Goal: Navigation & Orientation: Find specific page/section

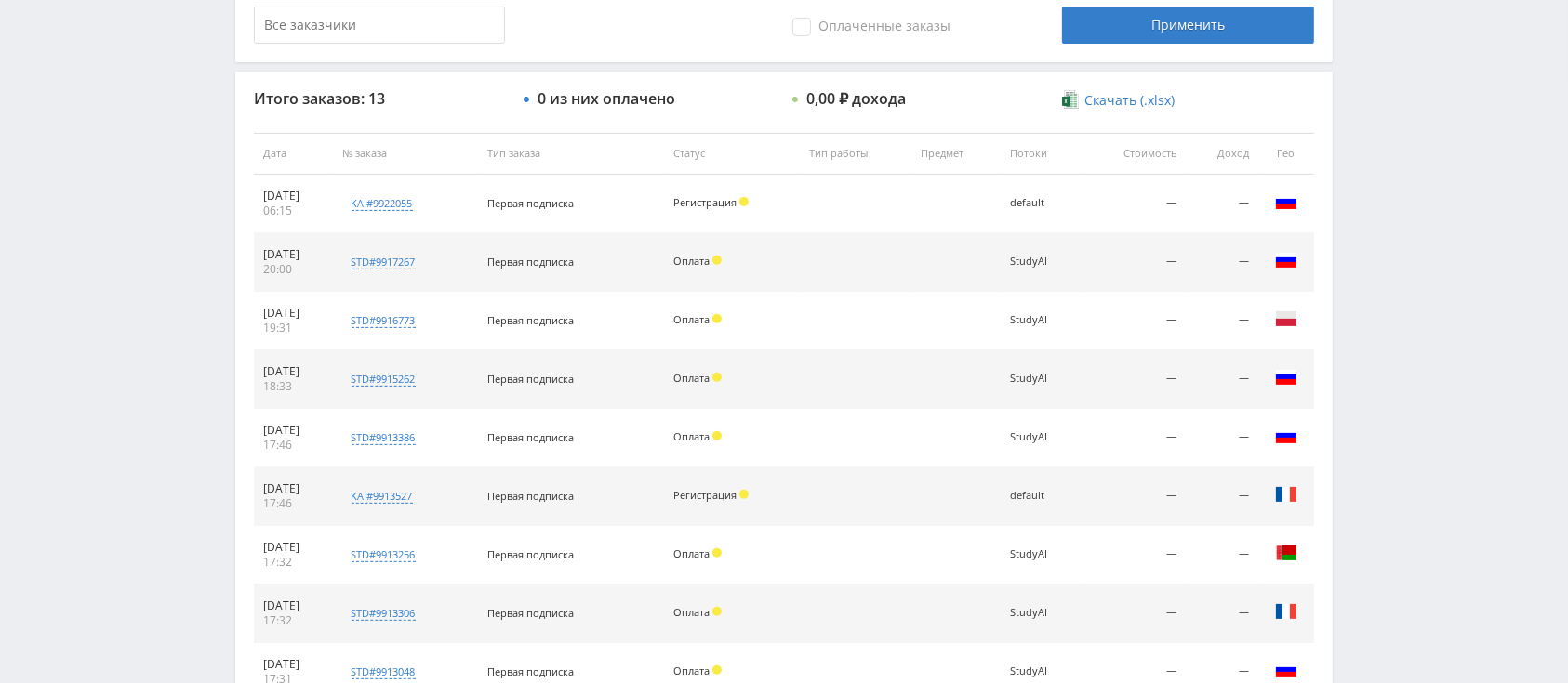
scroll to position [875, 0]
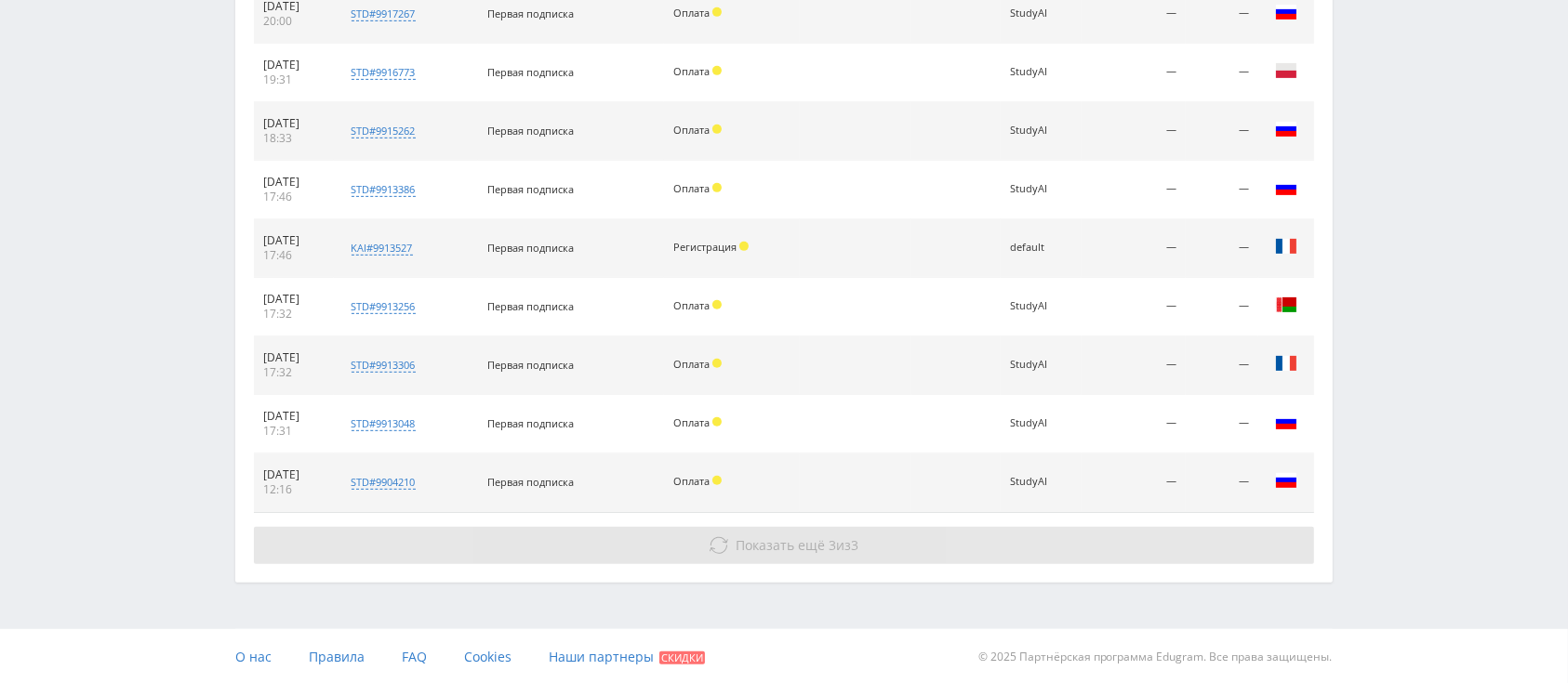
click at [830, 532] on button "Показать ещё 3 из 3" at bounding box center [784, 545] width 1060 height 37
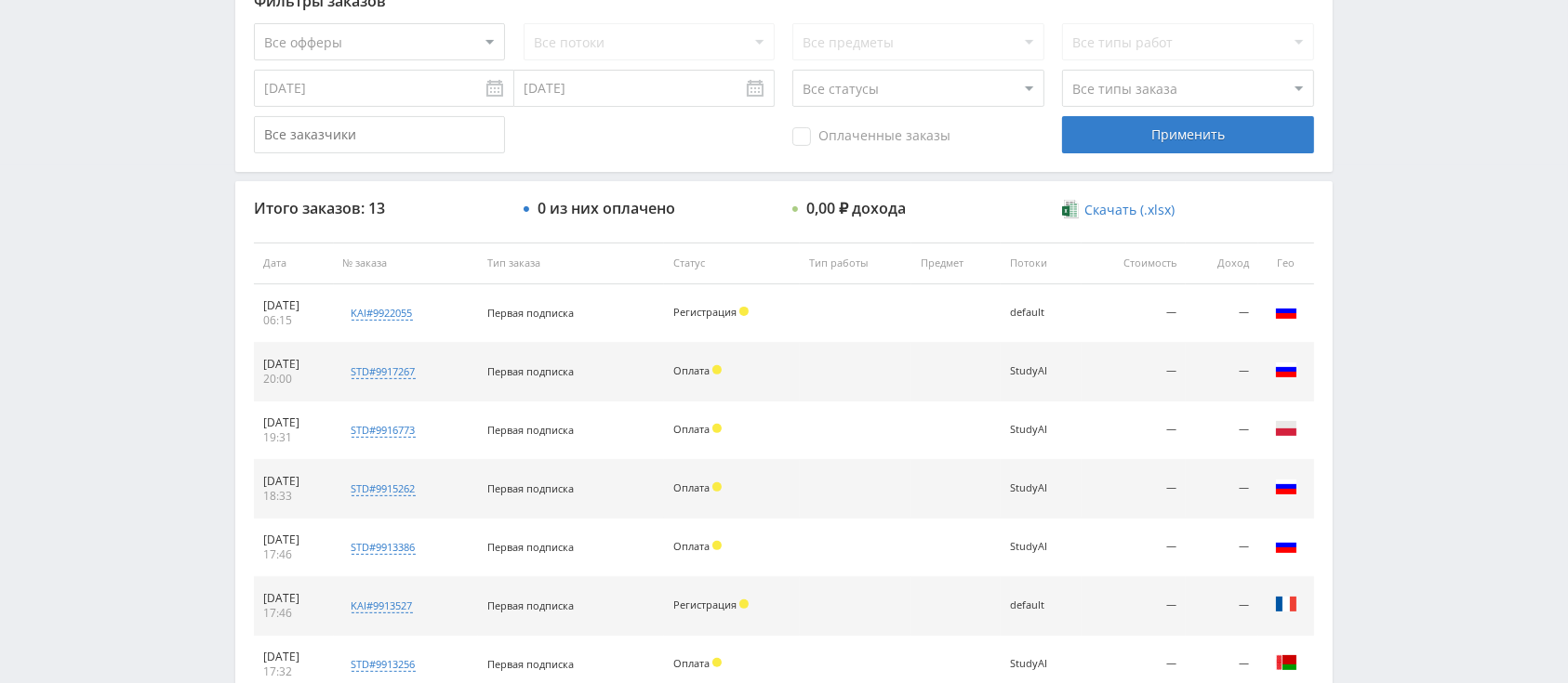
scroll to position [0, 0]
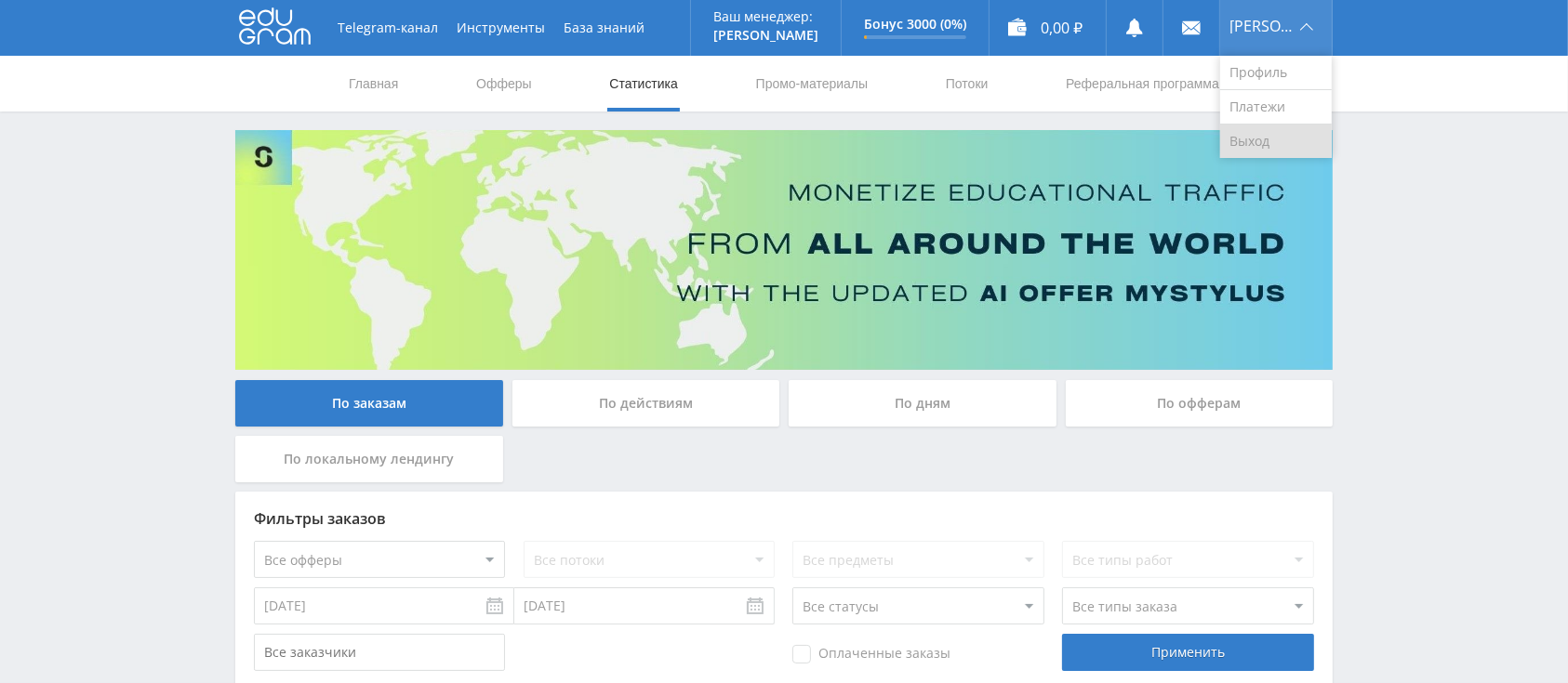
click at [1257, 130] on link "Выход" at bounding box center [1275, 141] width 112 height 33
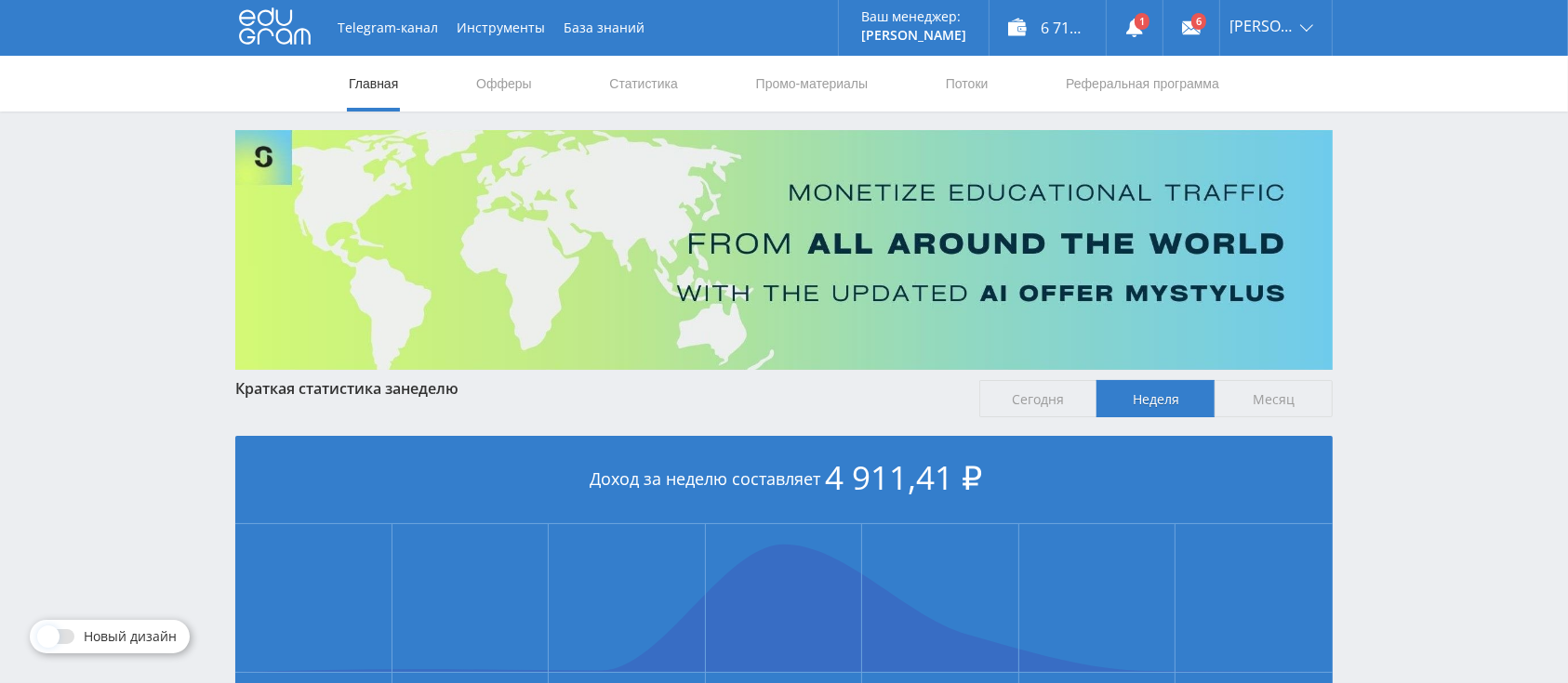
click at [956, 119] on div "Telegram-канал Инструменты База знаний Ваш менеджер: Alex Alex Online @edugram_…" at bounding box center [784, 552] width 1568 height 1103
click at [958, 84] on link "Потоки" at bounding box center [967, 84] width 47 height 56
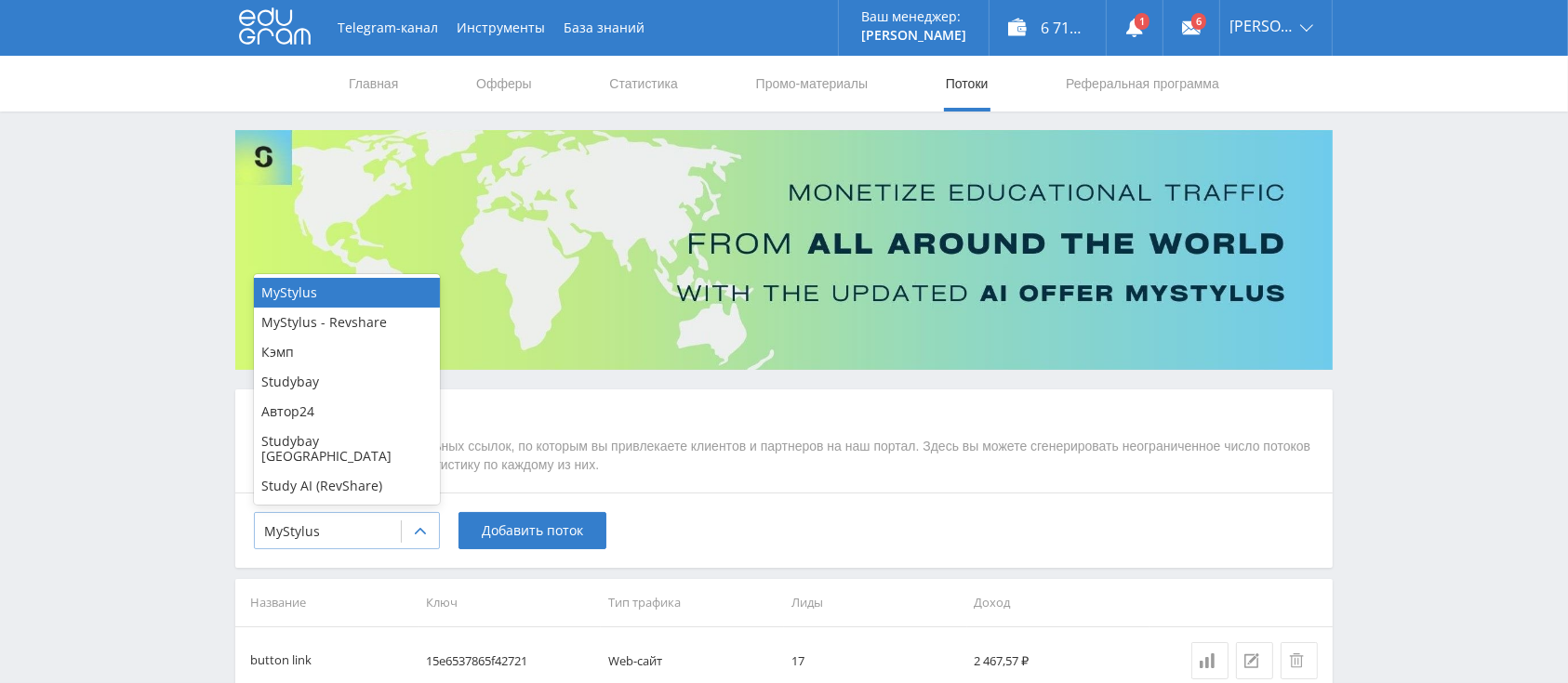
click at [416, 539] on div at bounding box center [420, 532] width 37 height 37
click at [378, 427] on div "Автор24" at bounding box center [346, 412] width 186 height 30
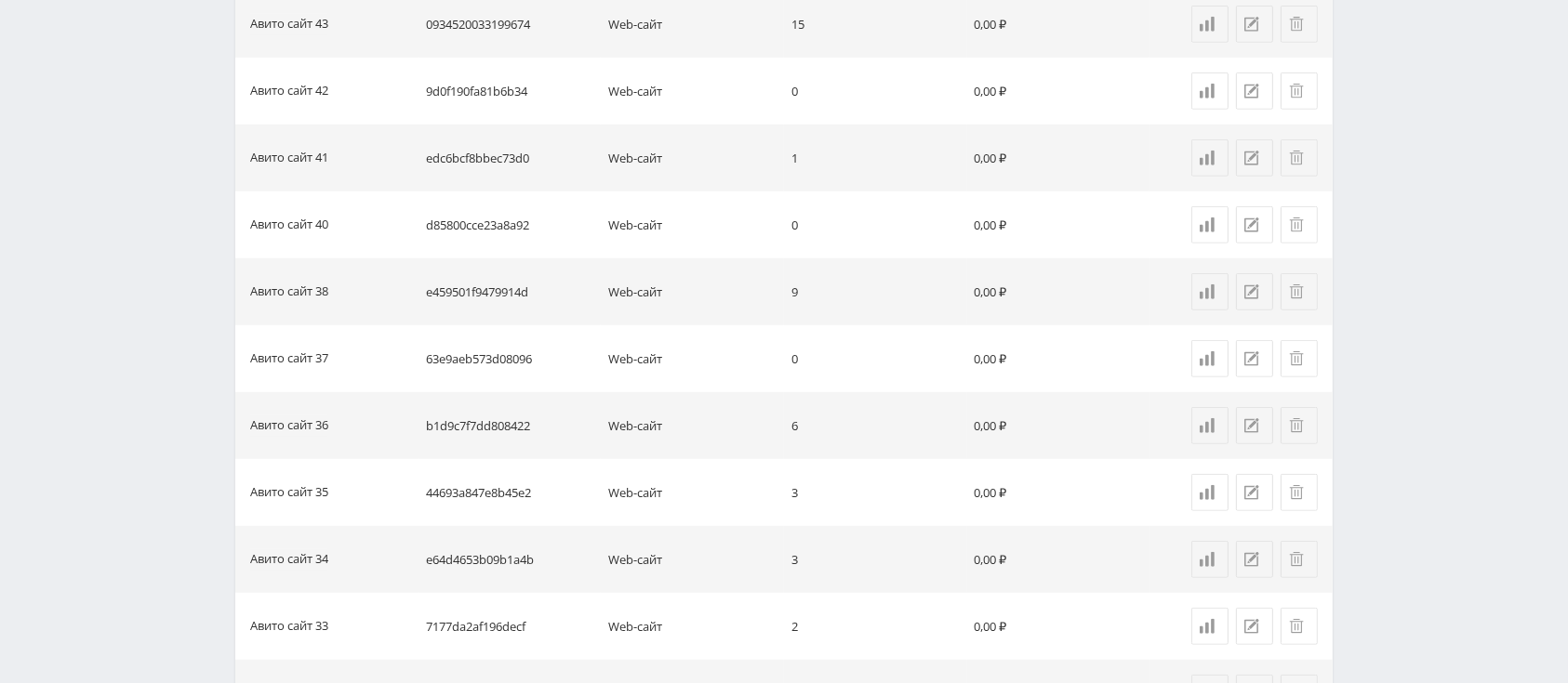
scroll to position [1431, 0]
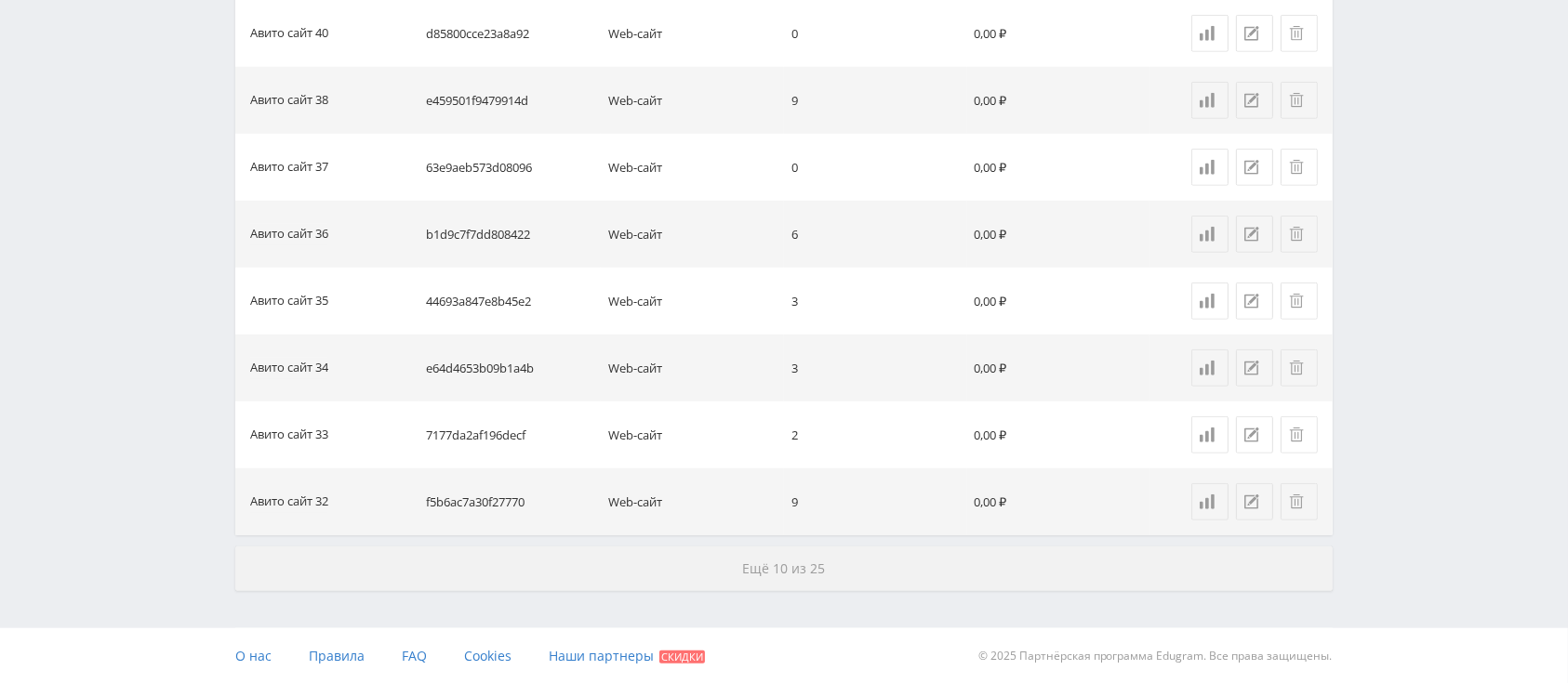
click at [774, 559] on span "Ещё 10 из 25" at bounding box center [784, 568] width 83 height 18
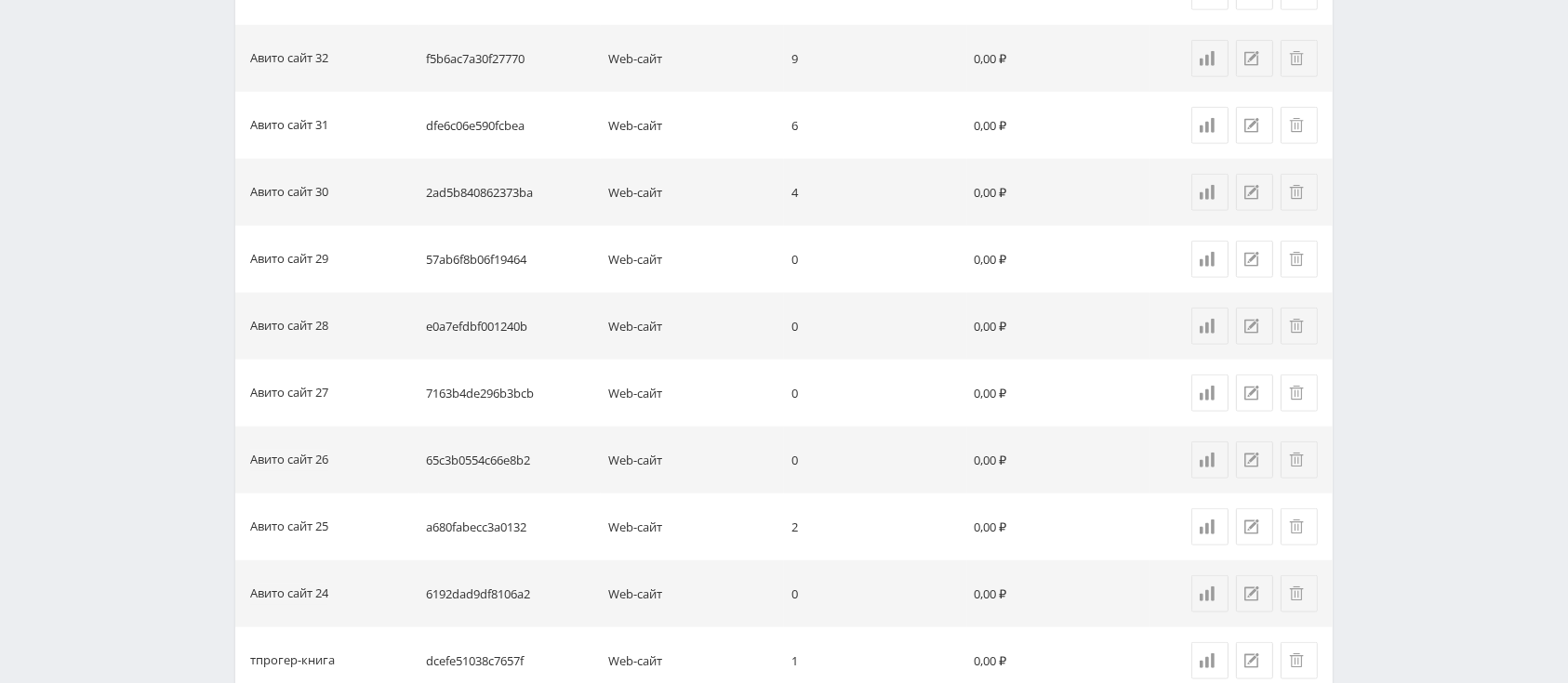
scroll to position [1926, 0]
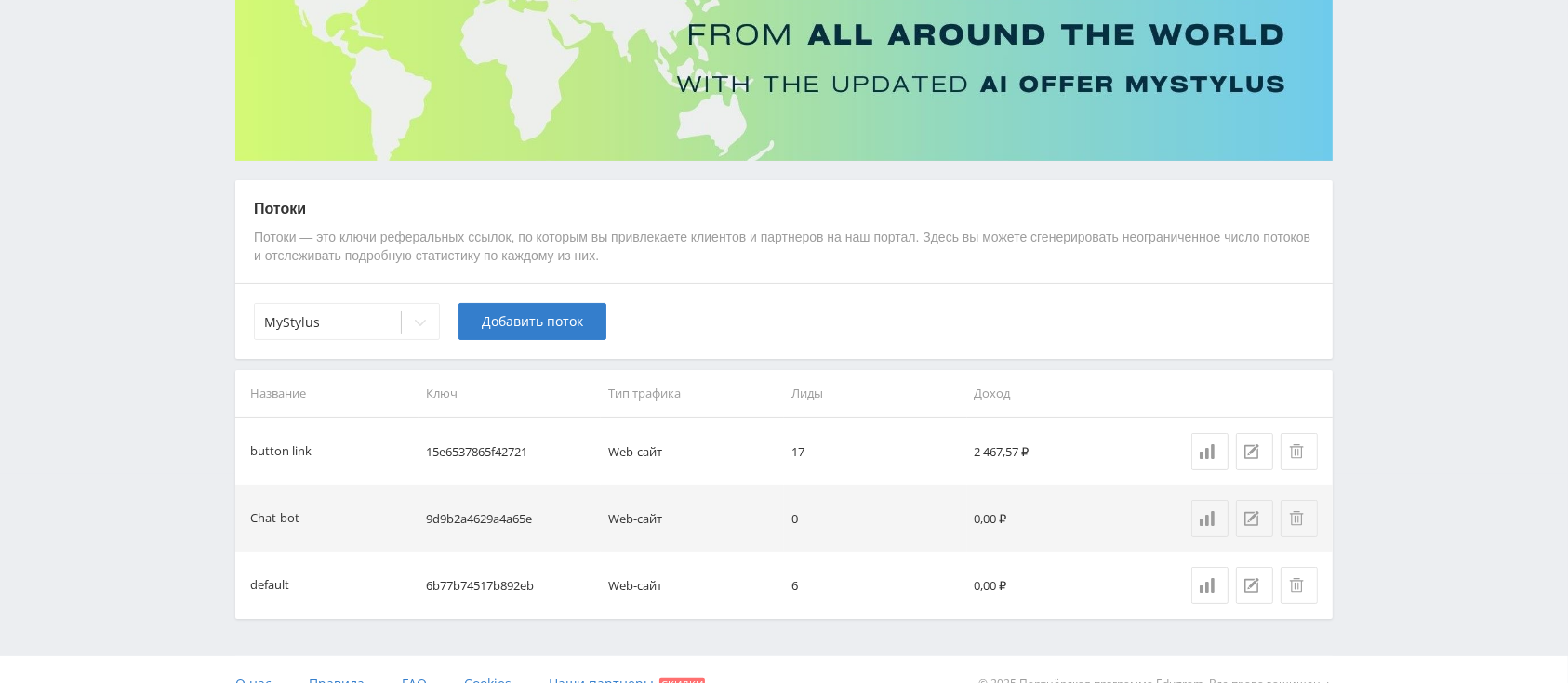
scroll to position [237, 0]
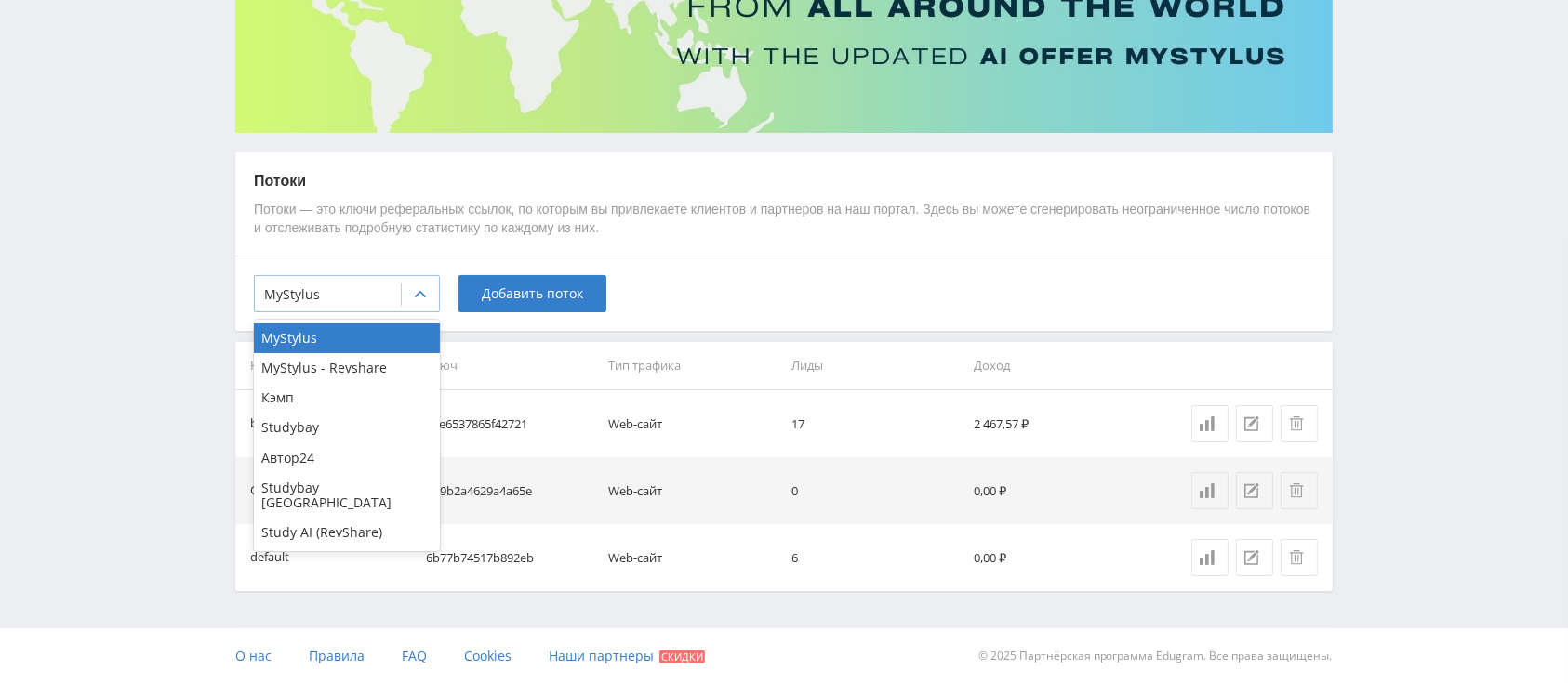
click at [417, 309] on div at bounding box center [420, 294] width 37 height 37
click at [368, 457] on div "Автор24" at bounding box center [346, 457] width 186 height 30
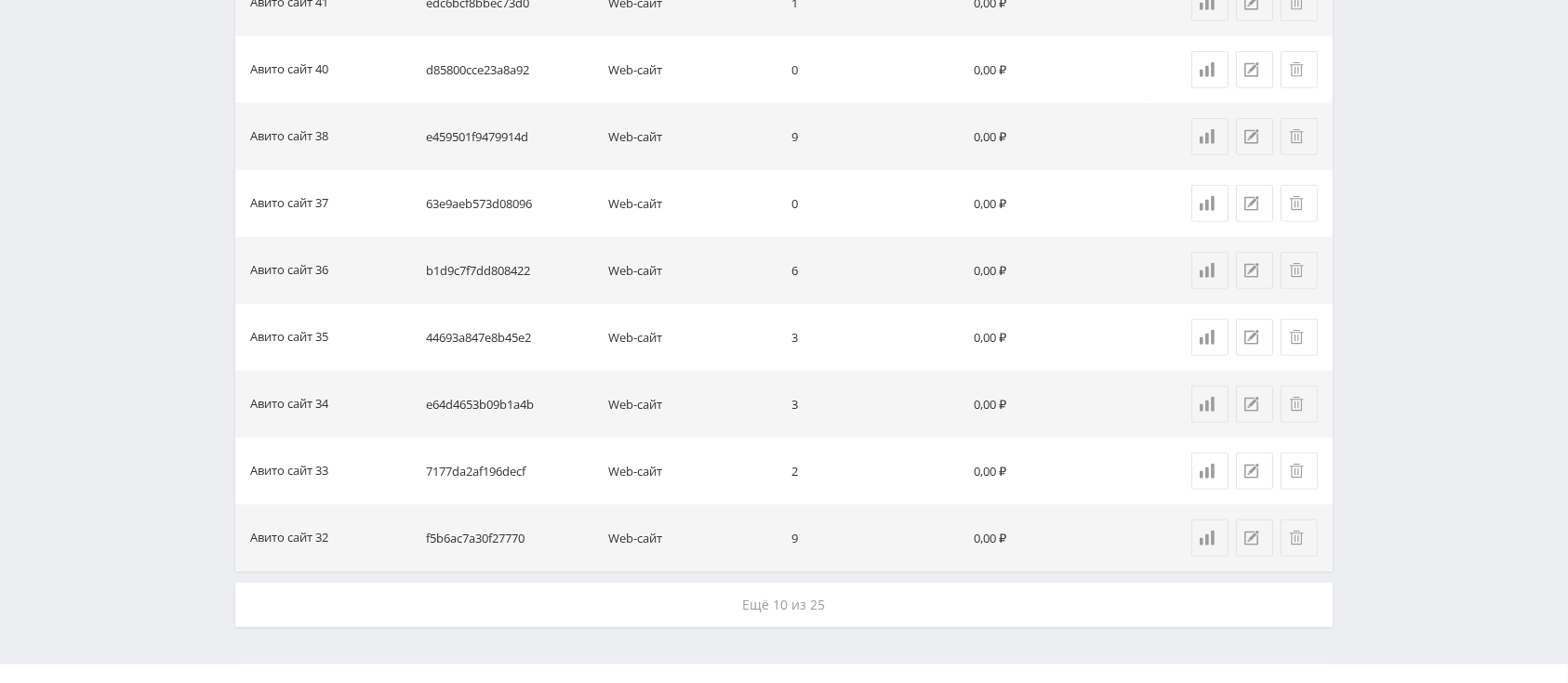
scroll to position [1431, 0]
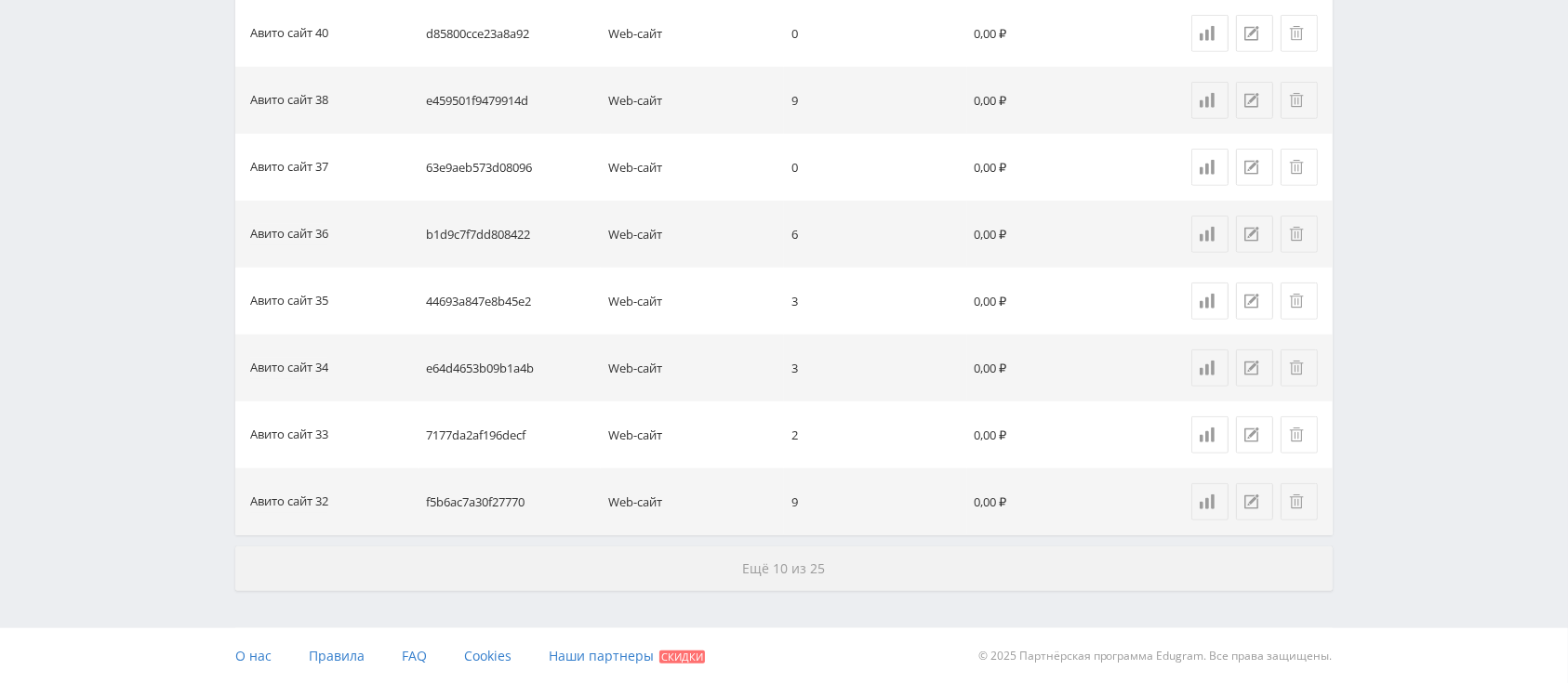
click at [865, 579] on button "Ещё 10 из 25" at bounding box center [784, 569] width 1097 height 45
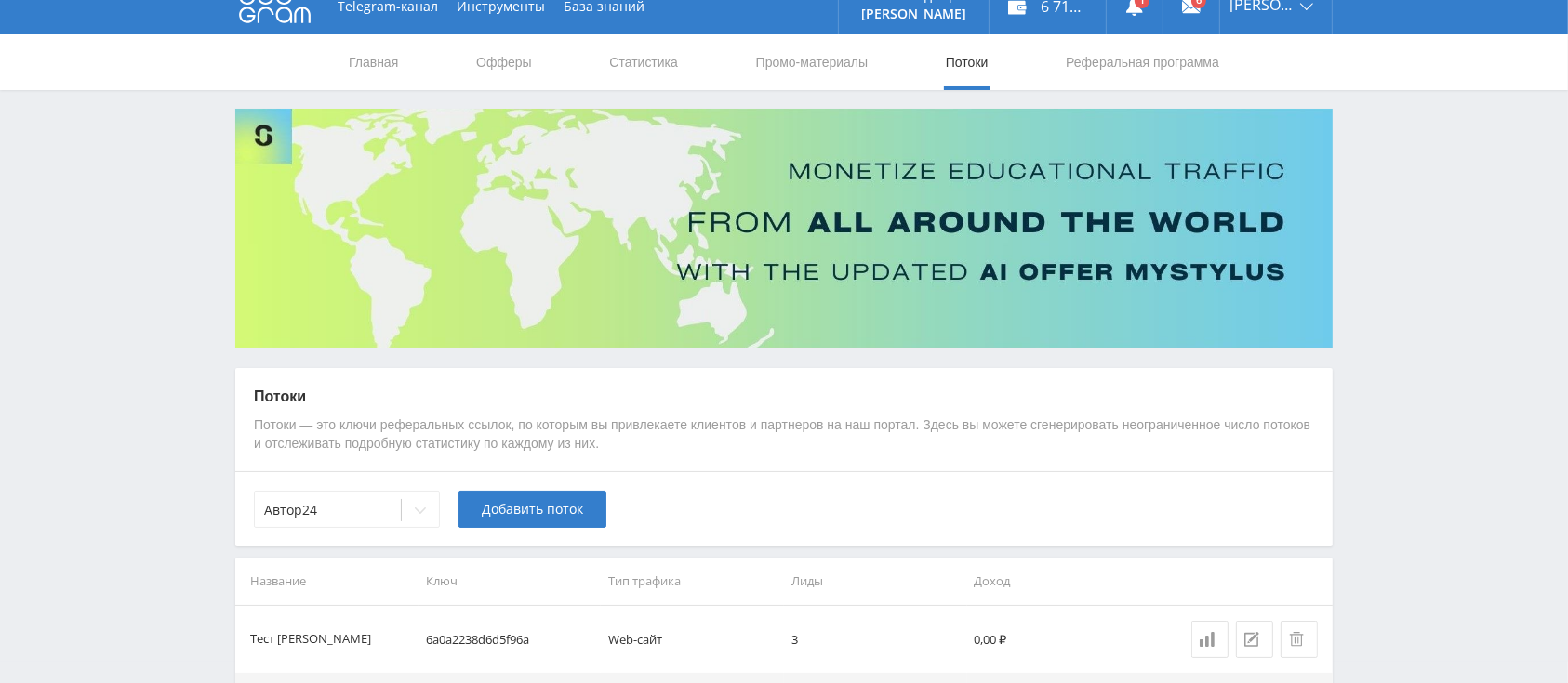
scroll to position [0, 0]
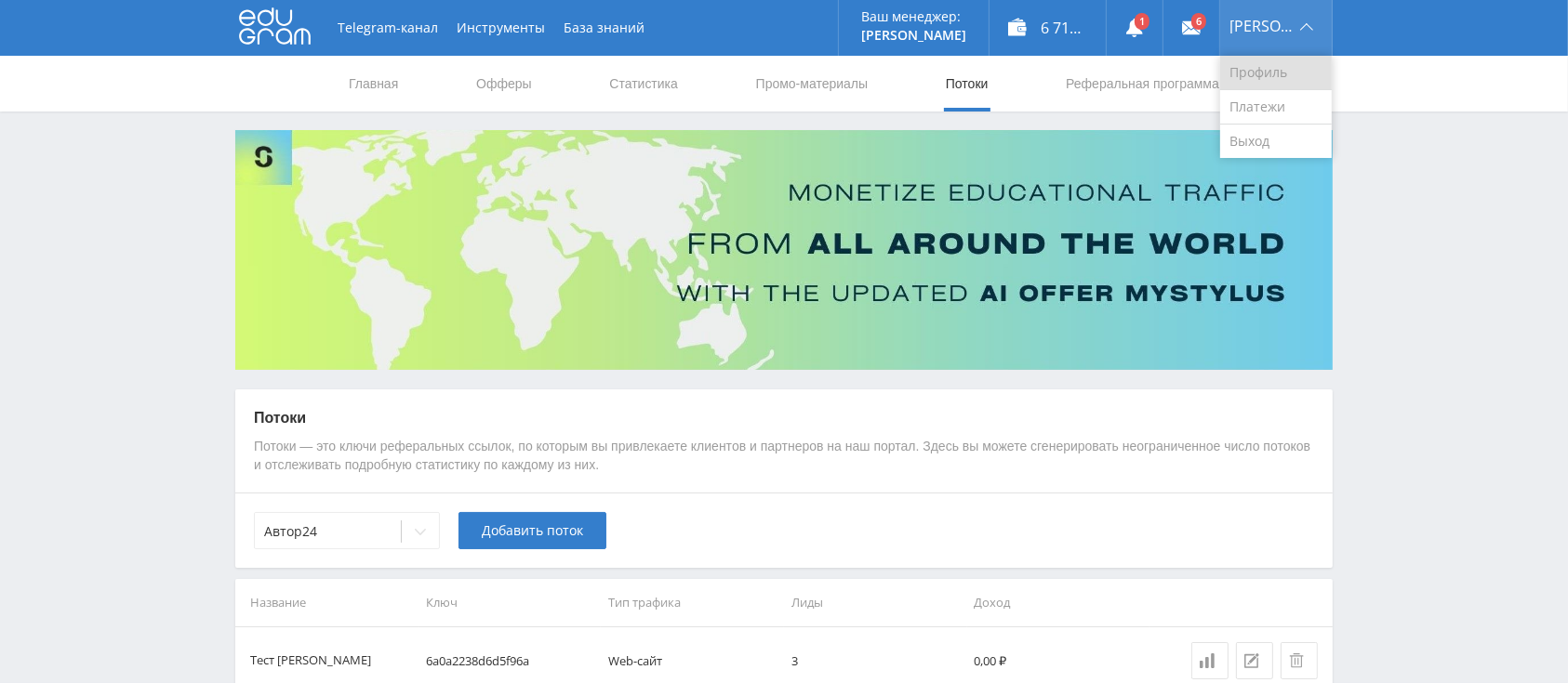
click at [1260, 57] on link "Профиль" at bounding box center [1275, 73] width 112 height 34
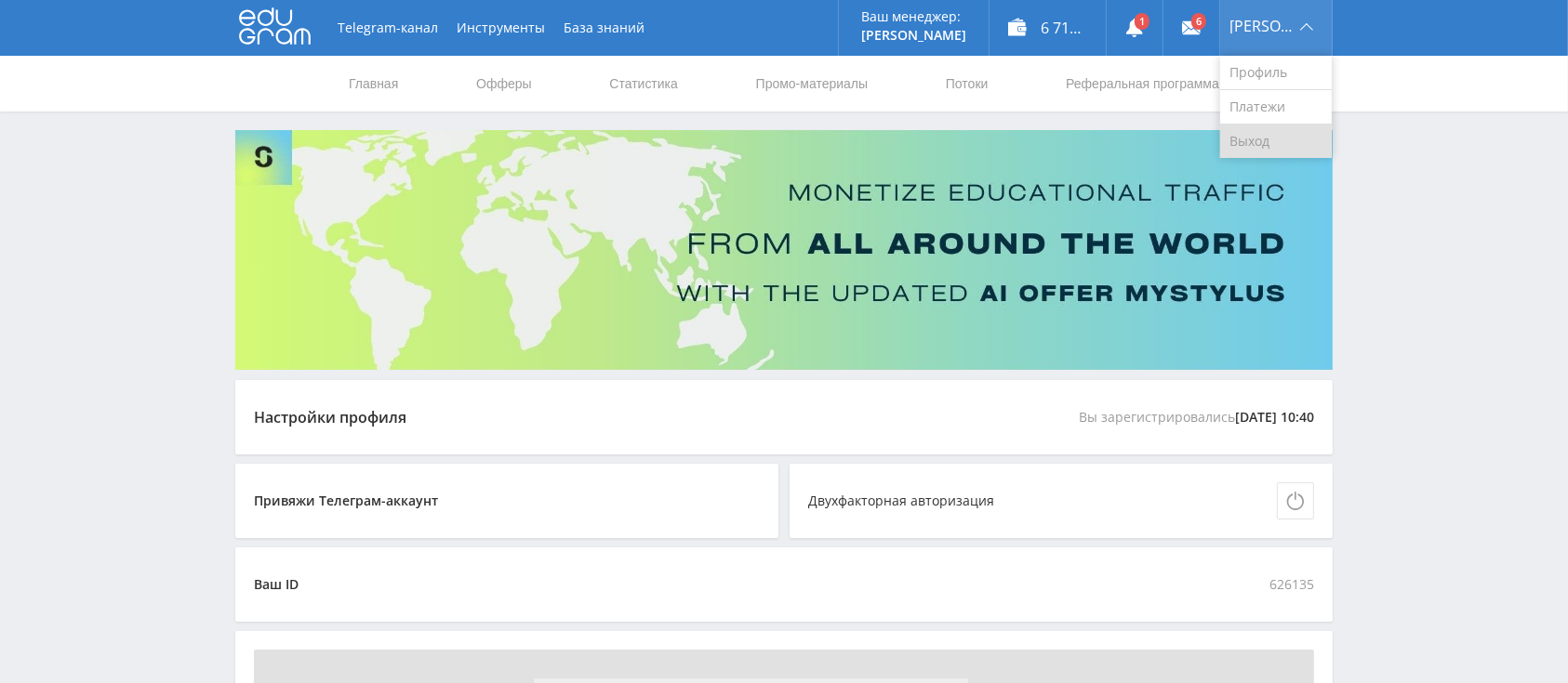
click at [1265, 134] on link "Выход" at bounding box center [1275, 141] width 112 height 33
